Goal: Information Seeking & Learning: Find specific page/section

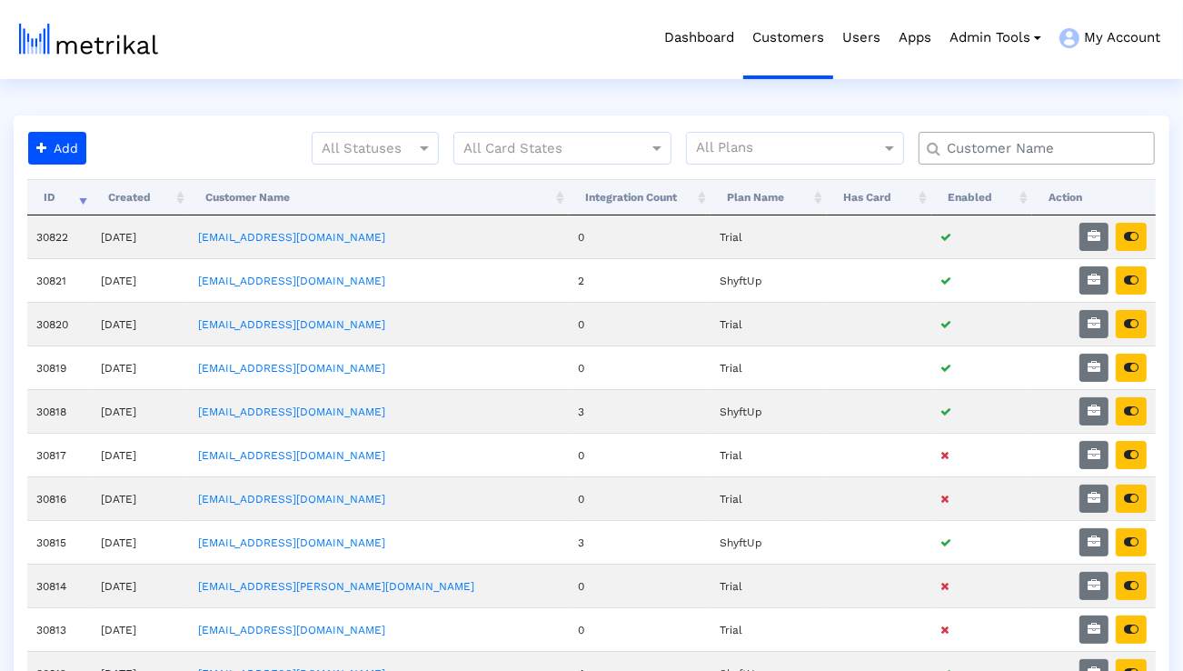
click at [962, 147] on input "text" at bounding box center [1041, 148] width 214 height 19
type input "smartsheet"
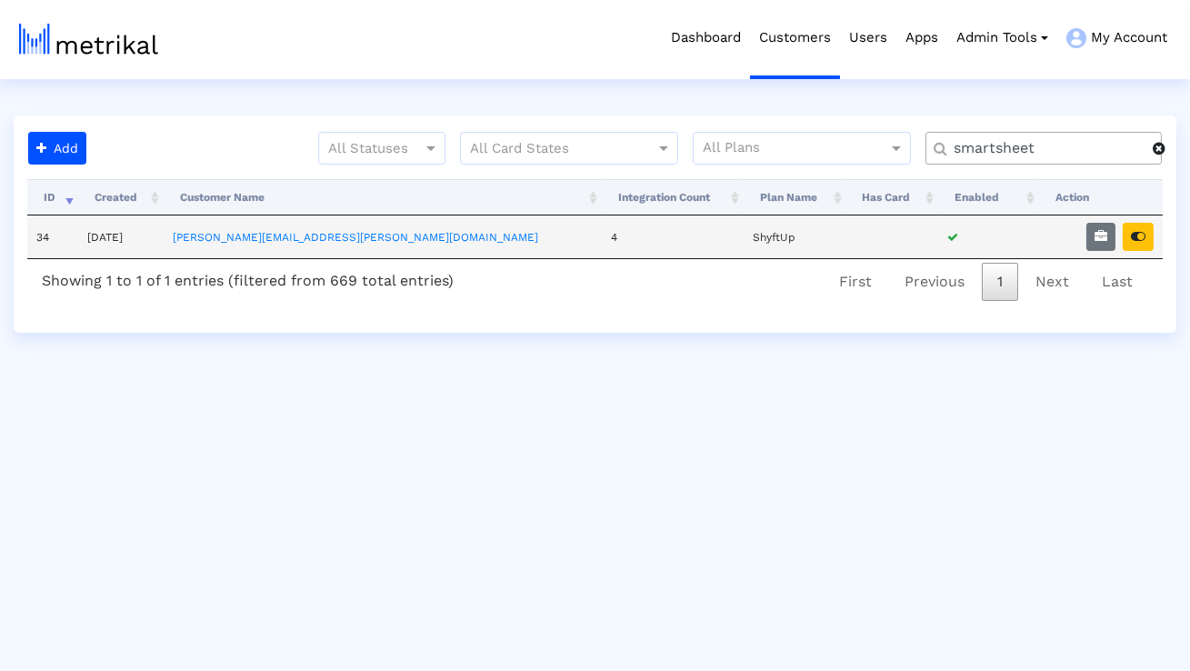
click at [1151, 250] on td at bounding box center [1101, 236] width 124 height 43
click at [1144, 244] on button "button" at bounding box center [1137, 237] width 31 height 28
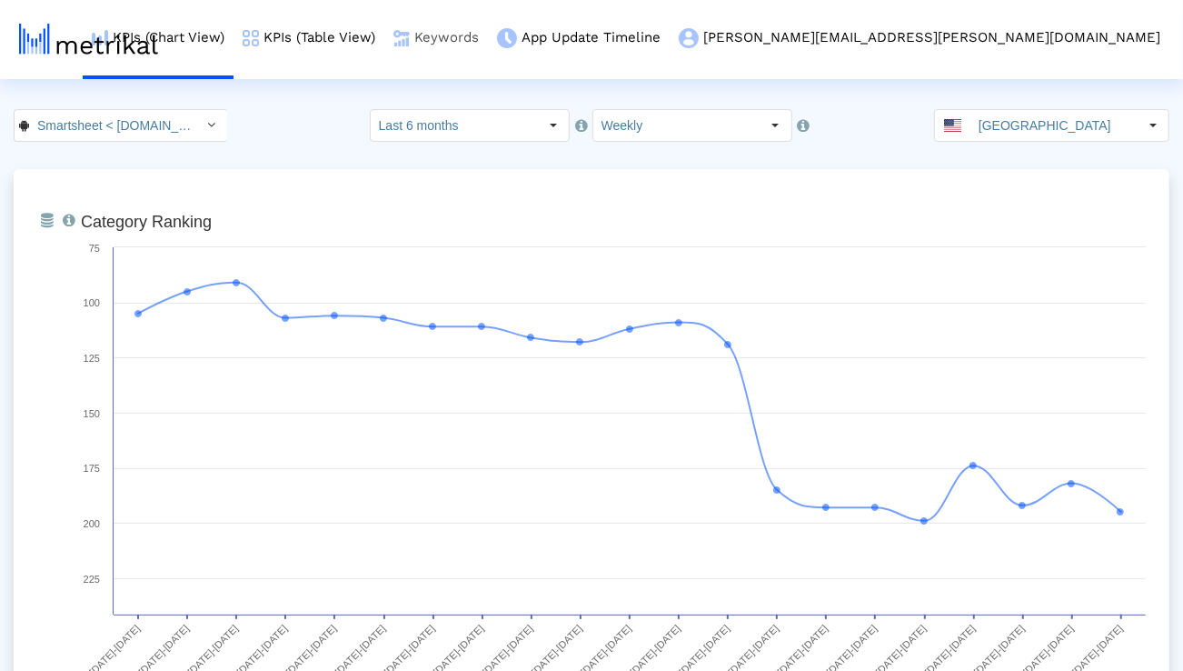
click at [488, 39] on link "Keywords" at bounding box center [436, 37] width 104 height 75
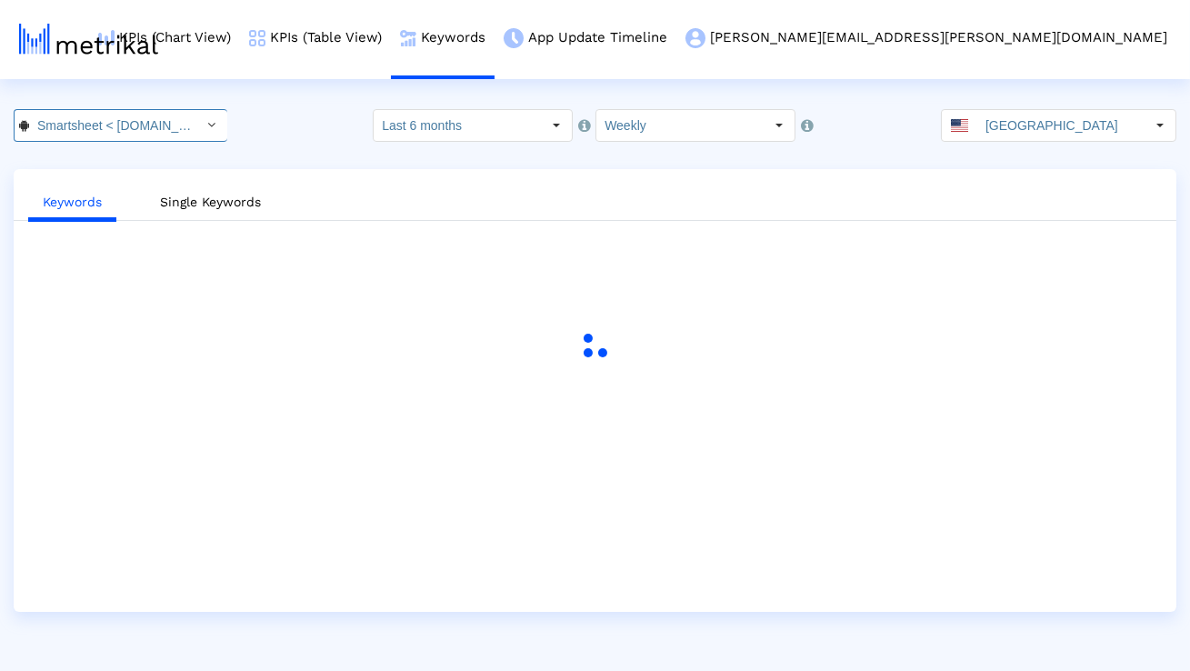
click at [172, 136] on input "Smartsheet < com.smartsheet.android >" at bounding box center [111, 125] width 164 height 31
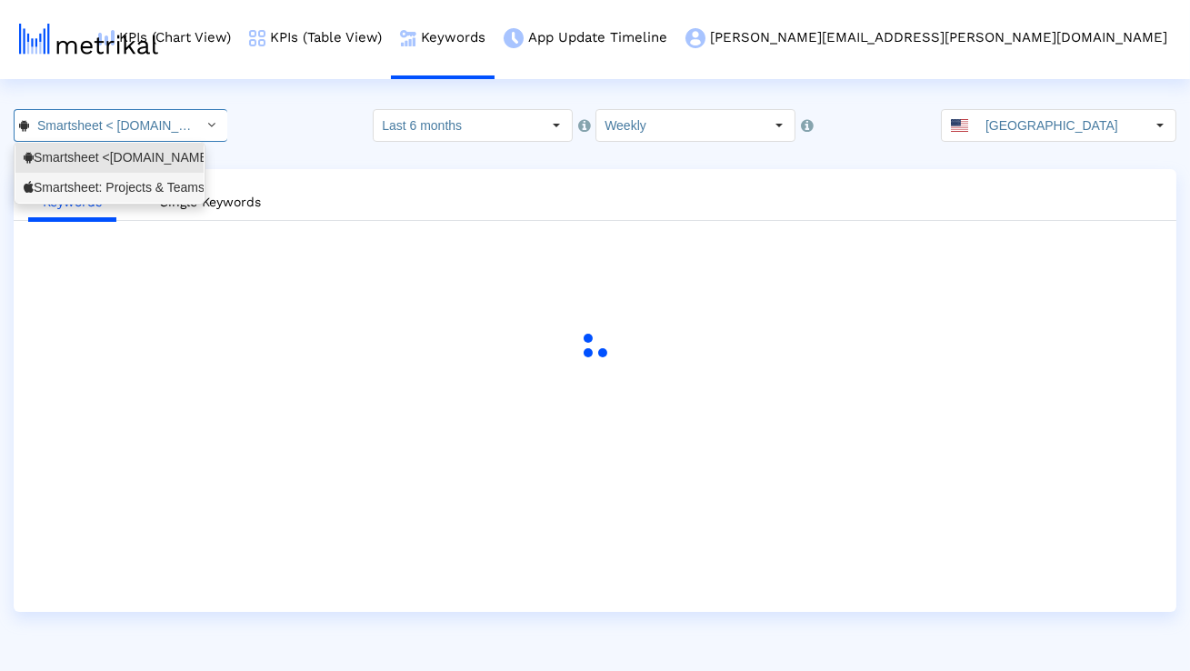
click at [146, 184] on div "Smartsheet: Projects & Teams <568421135>" at bounding box center [110, 187] width 172 height 17
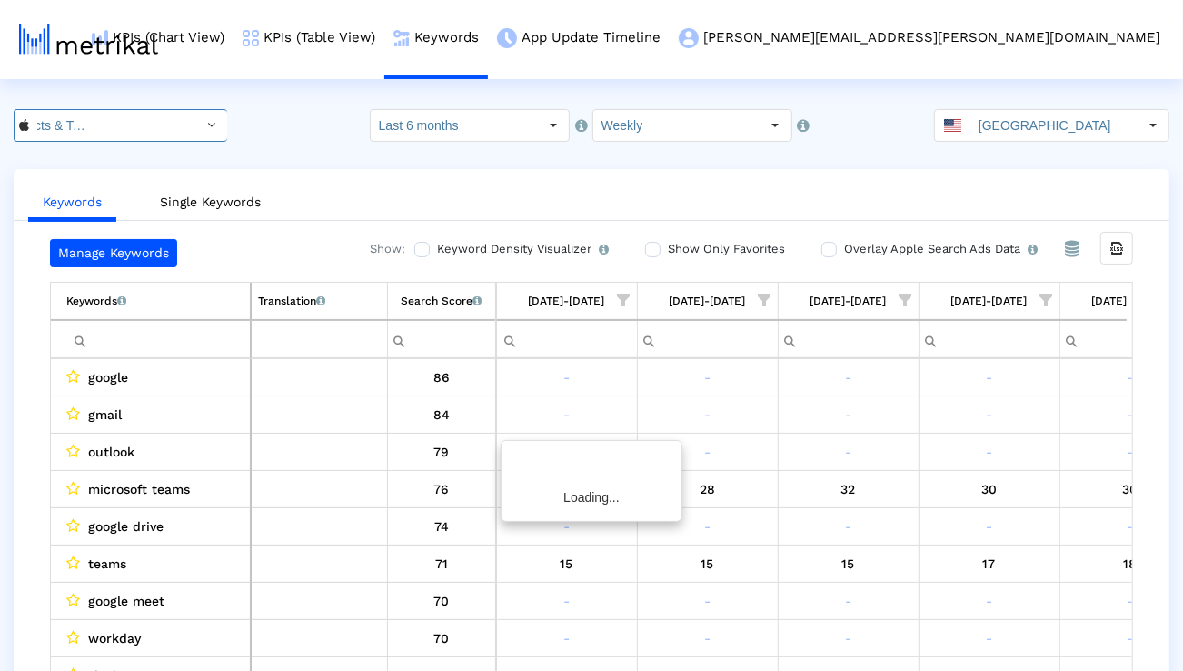
scroll to position [0, 2890]
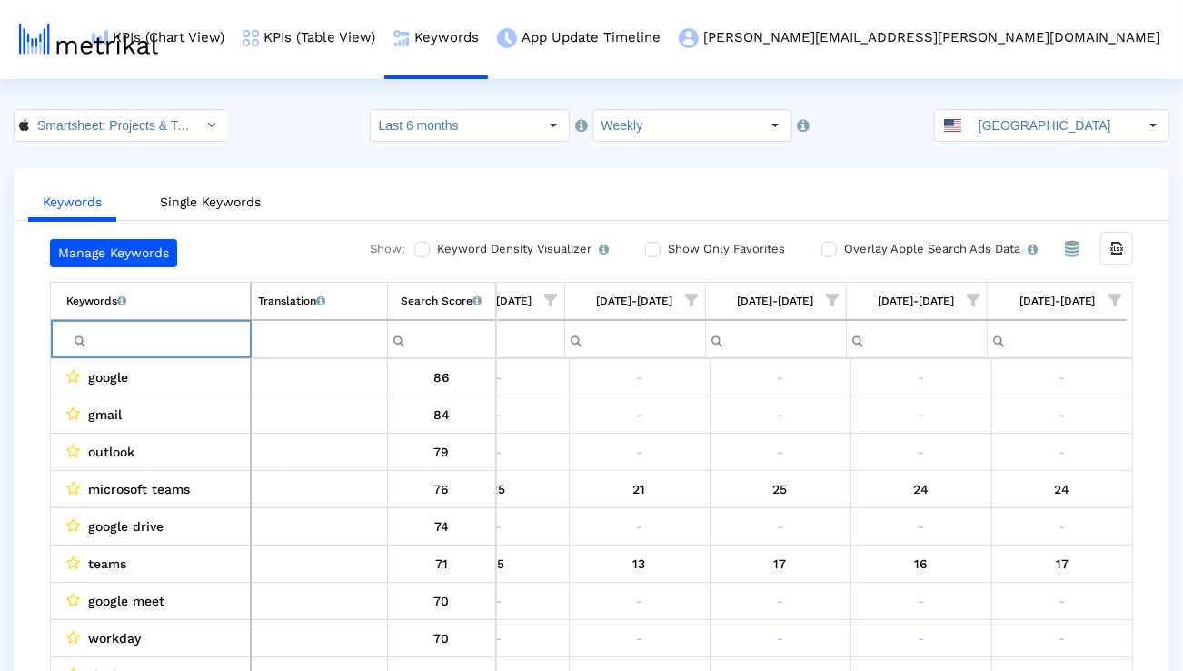
click at [124, 340] on input "Filter cell" at bounding box center [158, 339] width 184 height 30
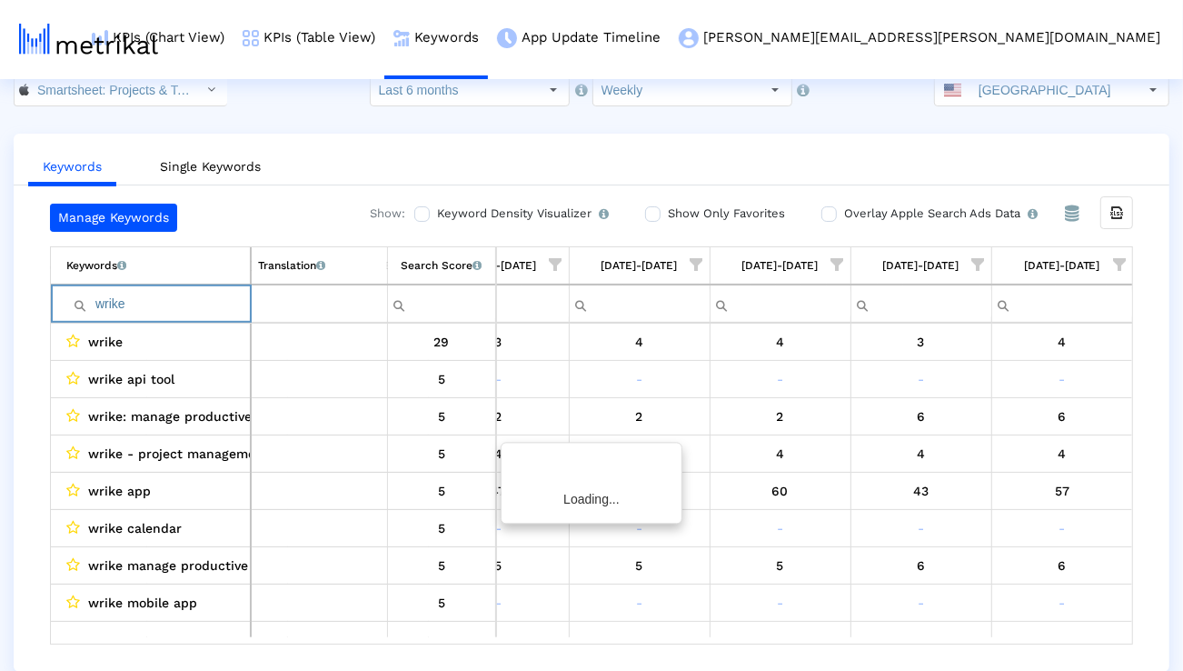
scroll to position [0, 2884]
type input "wrike"
